Goal: Task Accomplishment & Management: Complete application form

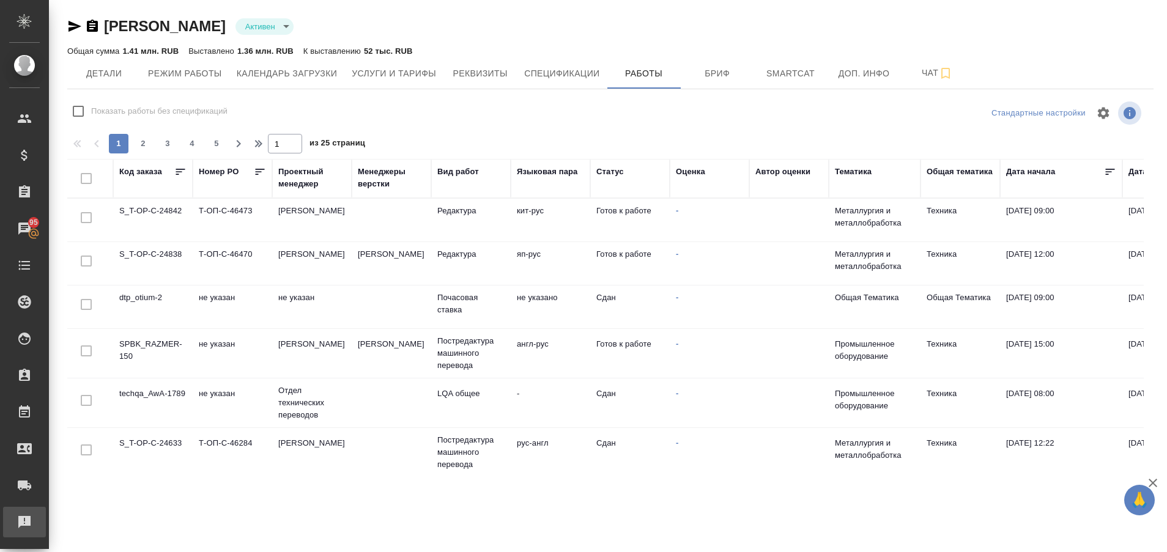
click at [24, 527] on div "Рекламации" at bounding box center [9, 522] width 31 height 18
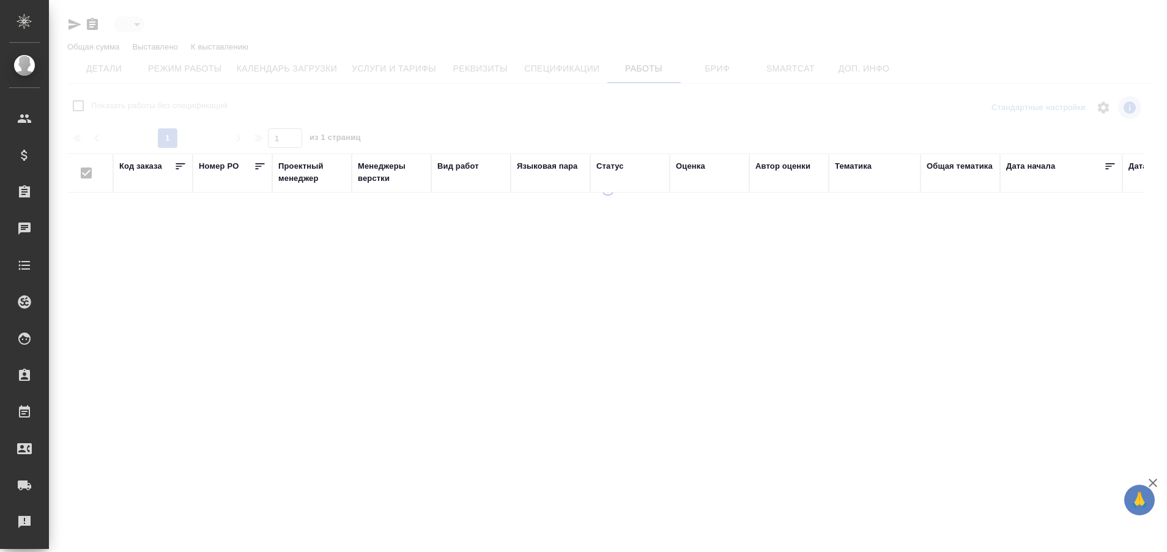
type input "active"
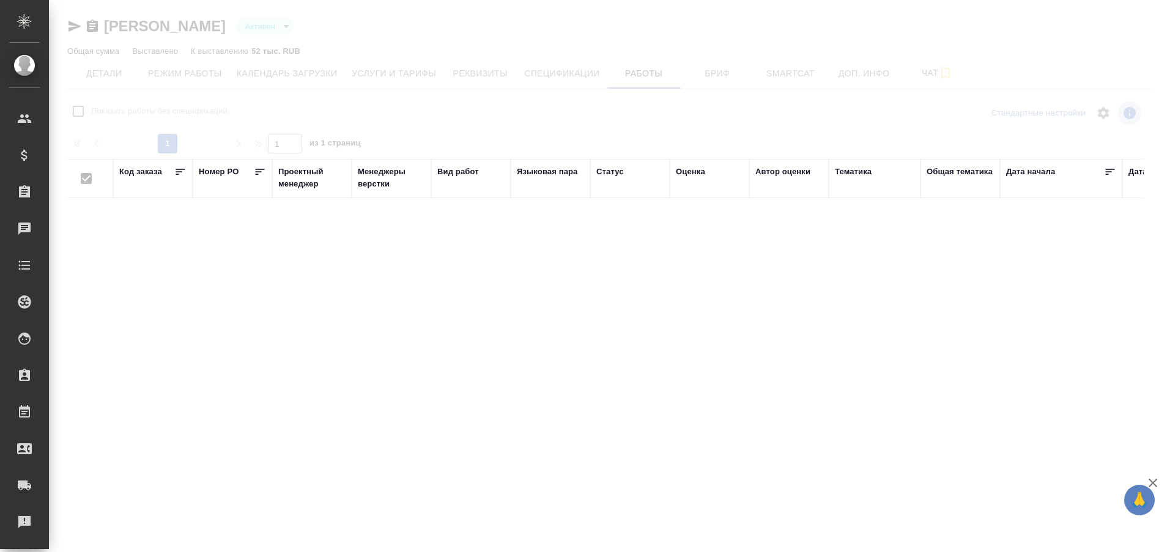
checkbox input "false"
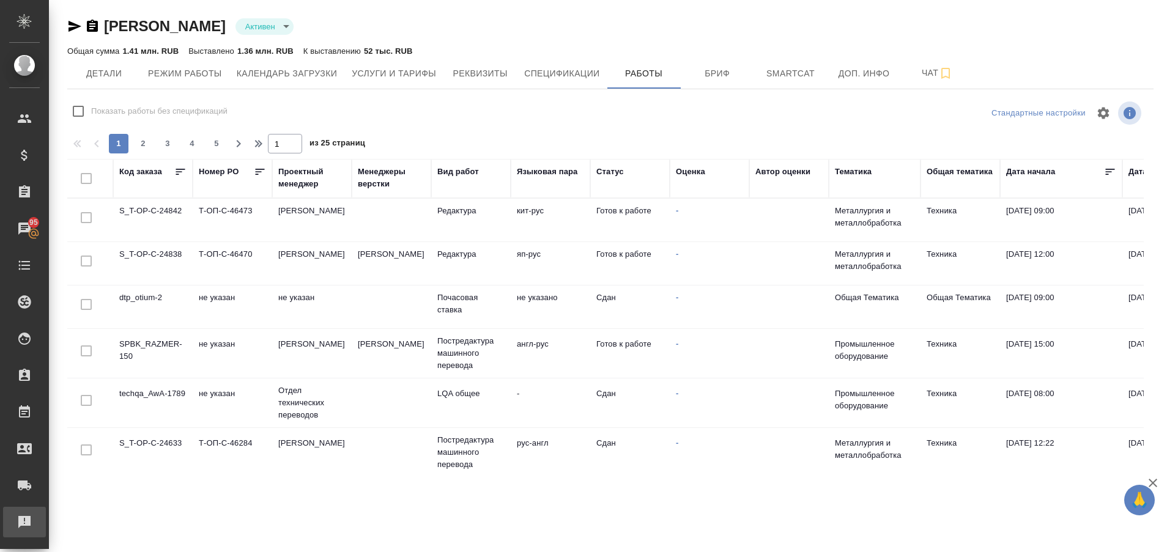
click at [24, 519] on div "Рекламации" at bounding box center [9, 522] width 31 height 18
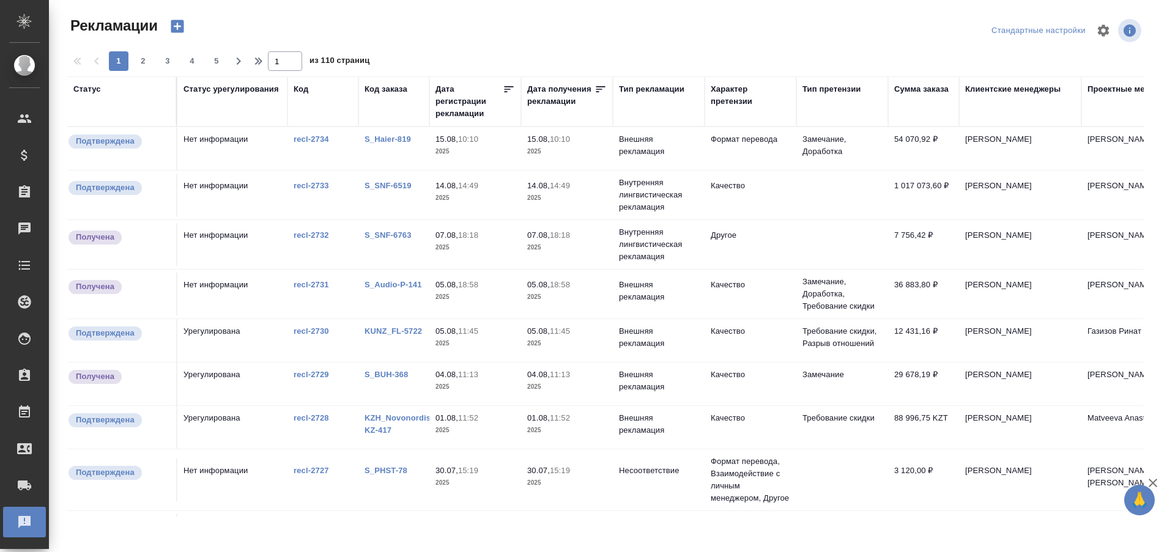
click at [381, 143] on link "S_Haier-819" at bounding box center [388, 139] width 46 height 9
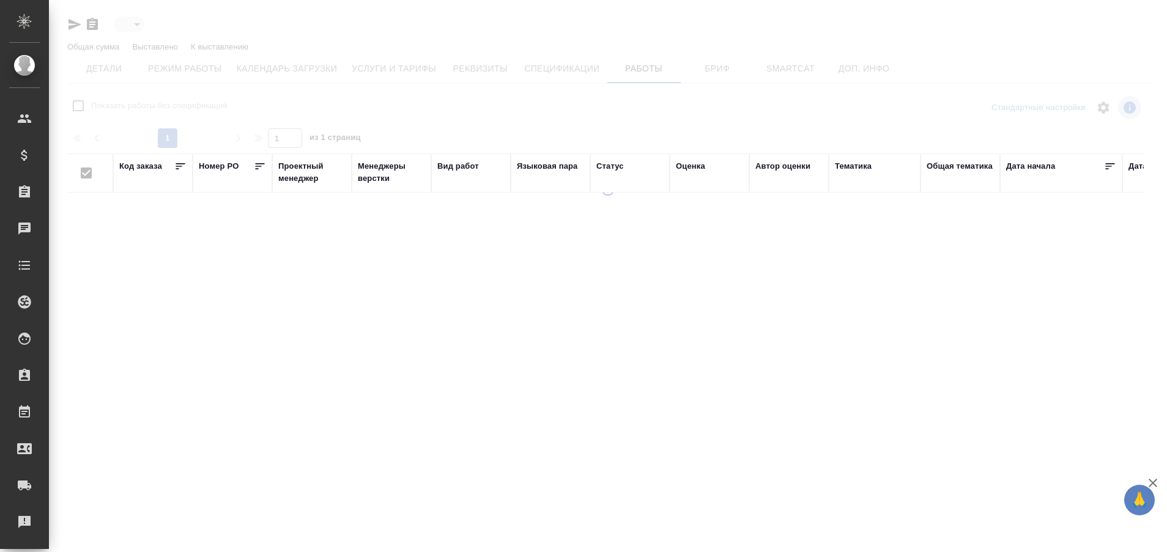
type input "active"
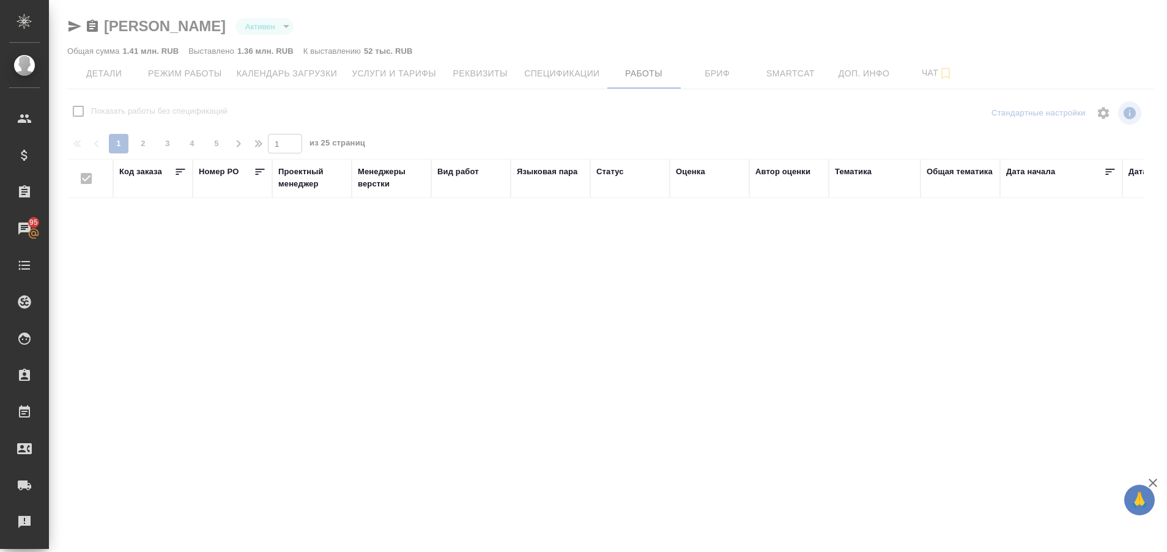
checkbox input "false"
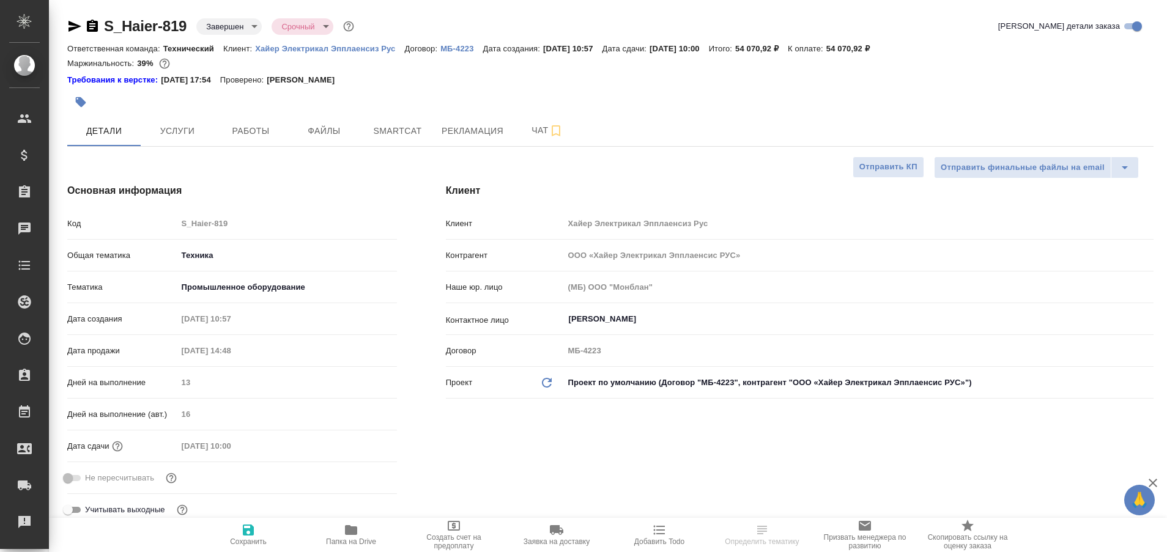
select select "RU"
click at [538, 126] on span "Чат" at bounding box center [547, 130] width 59 height 15
click at [458, 127] on span "Рекламация" at bounding box center [473, 131] width 62 height 15
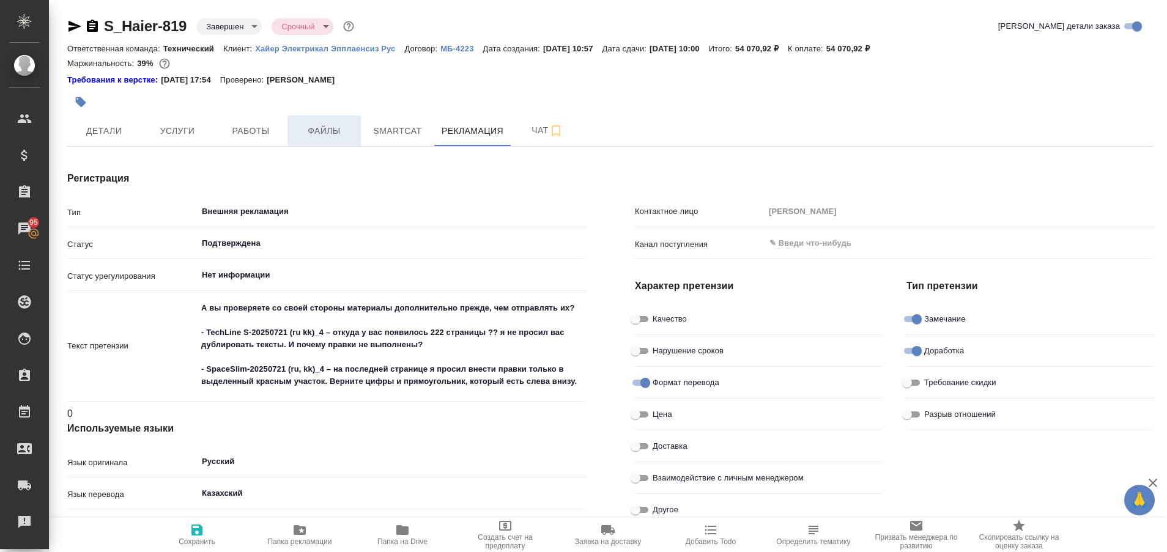
type textarea "x"
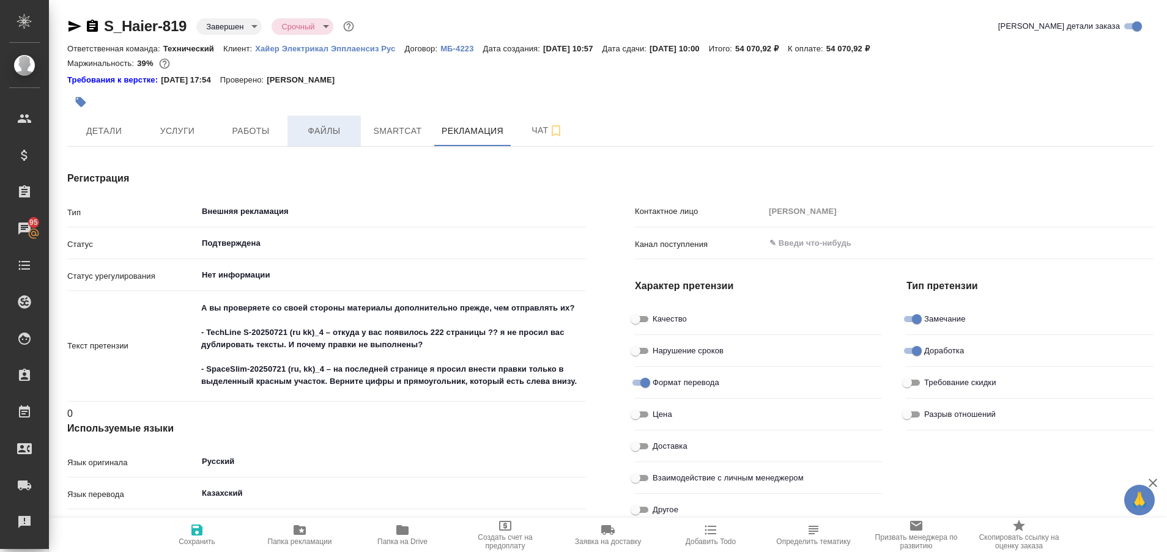
type textarea "x"
type input "Верстка"
type textarea "x"
type input "[PERSON_NAME]"
type textarea "x"
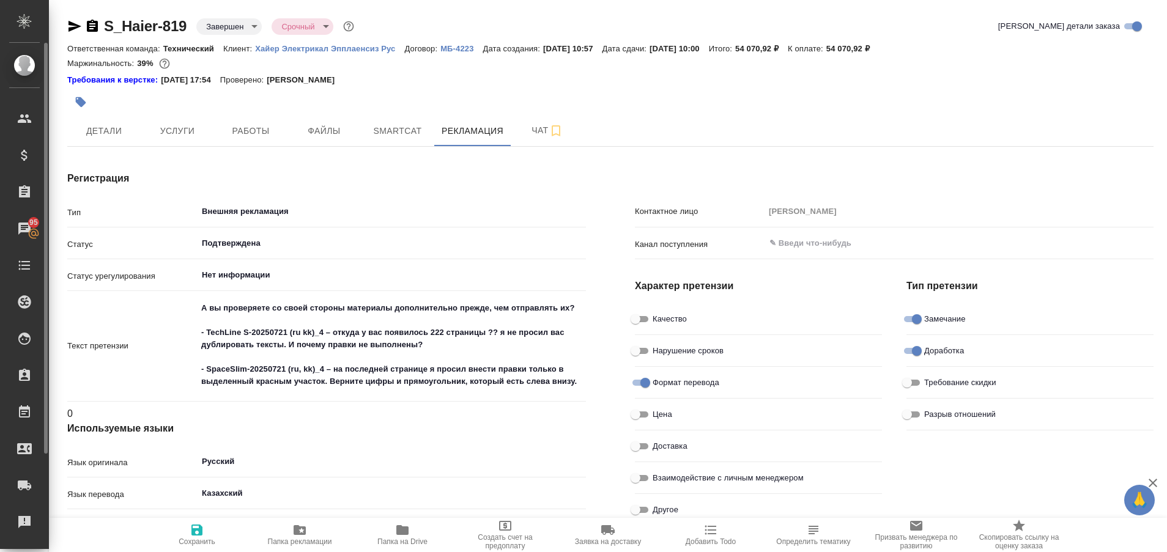
type textarea "x"
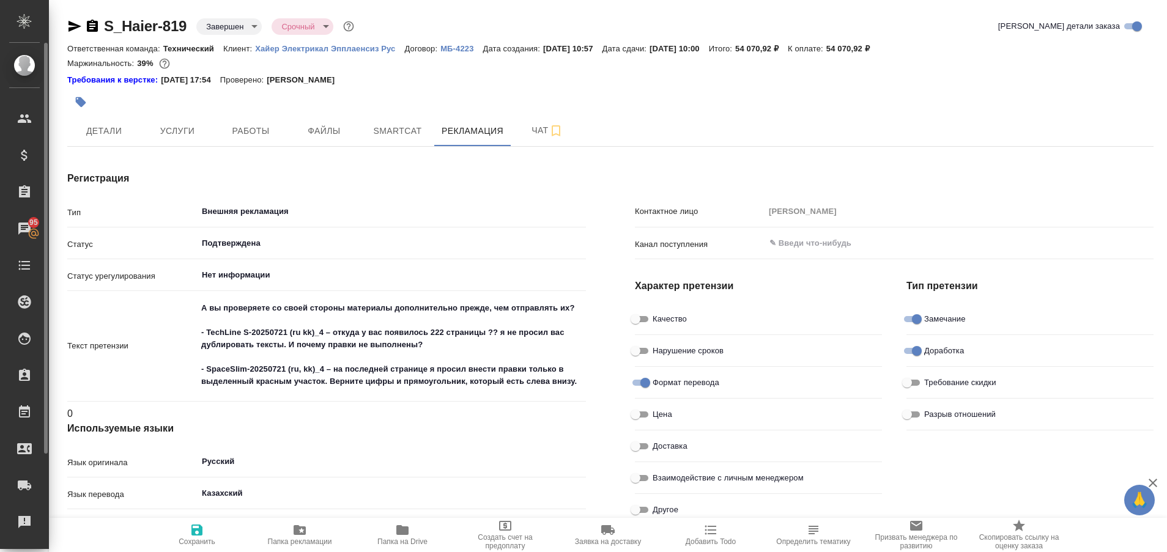
type textarea "x"
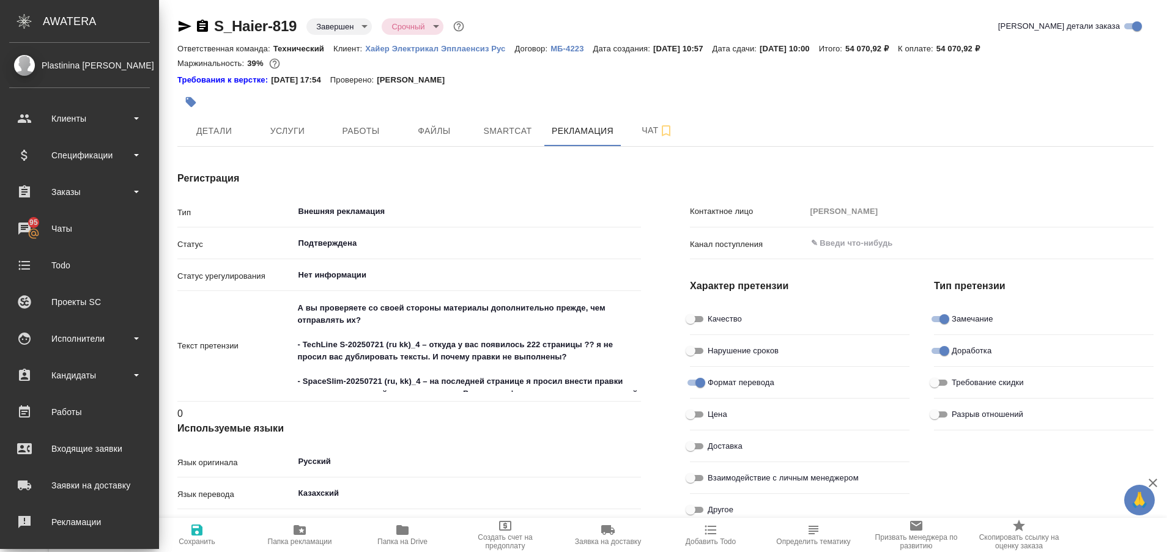
type textarea "x"
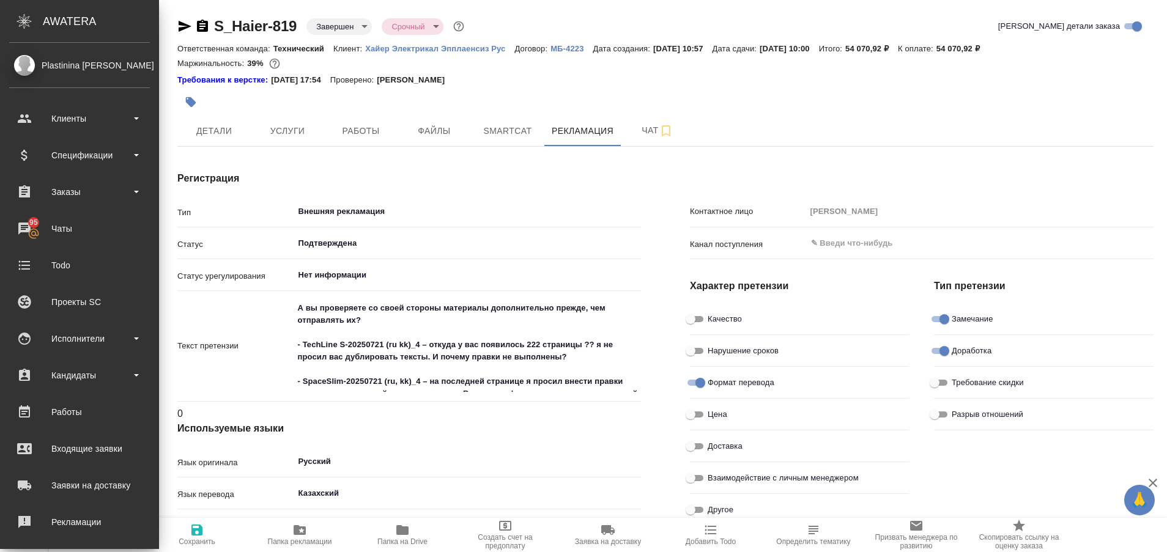
type textarea "x"
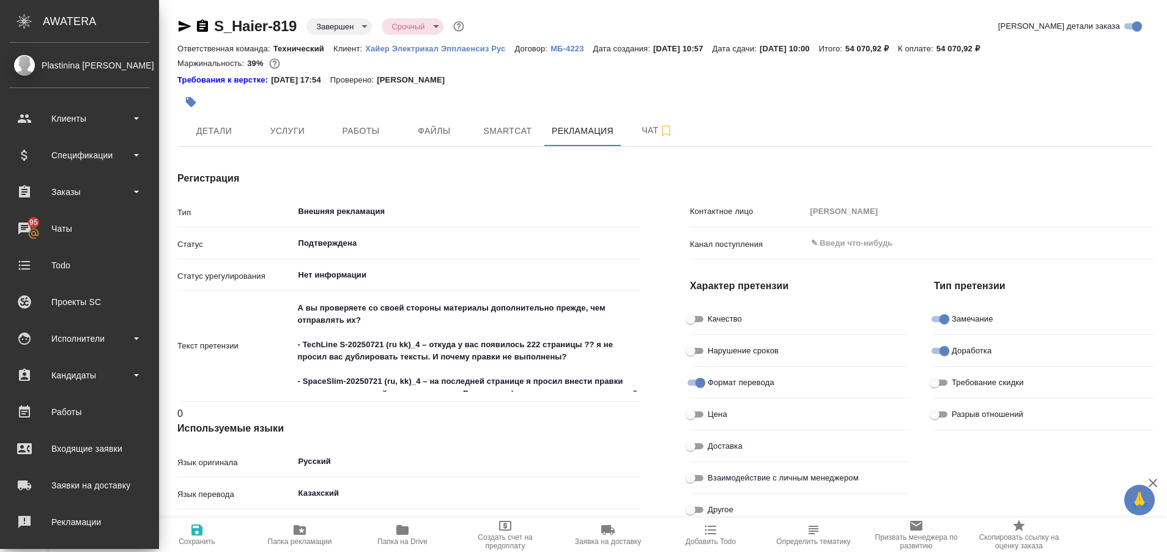
type textarea "x"
